Goal: Task Accomplishment & Management: Complete application form

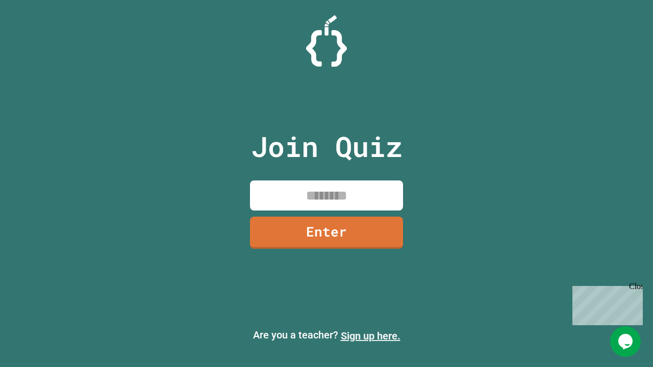
click at [370, 336] on link "Sign up here." at bounding box center [371, 336] width 60 height 12
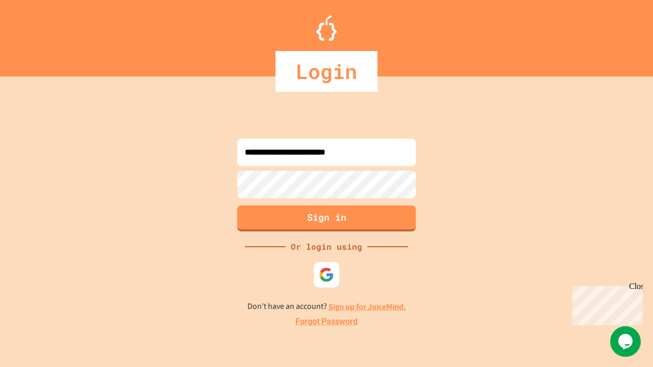
type input "**********"
